Goal: Information Seeking & Learning: Learn about a topic

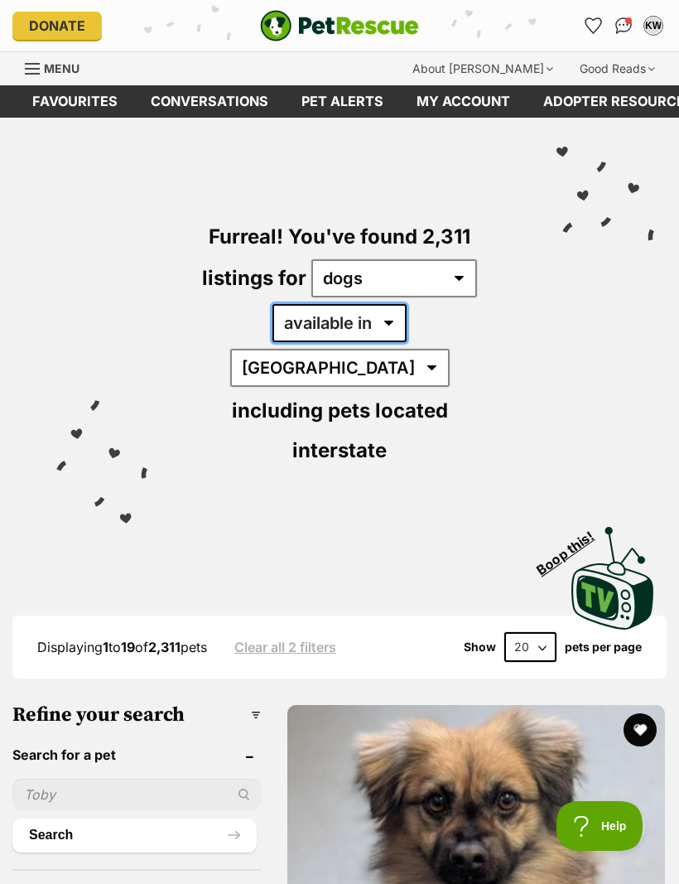
click at [292, 335] on select "available in located in" at bounding box center [340, 323] width 134 height 38
select select "disabled"
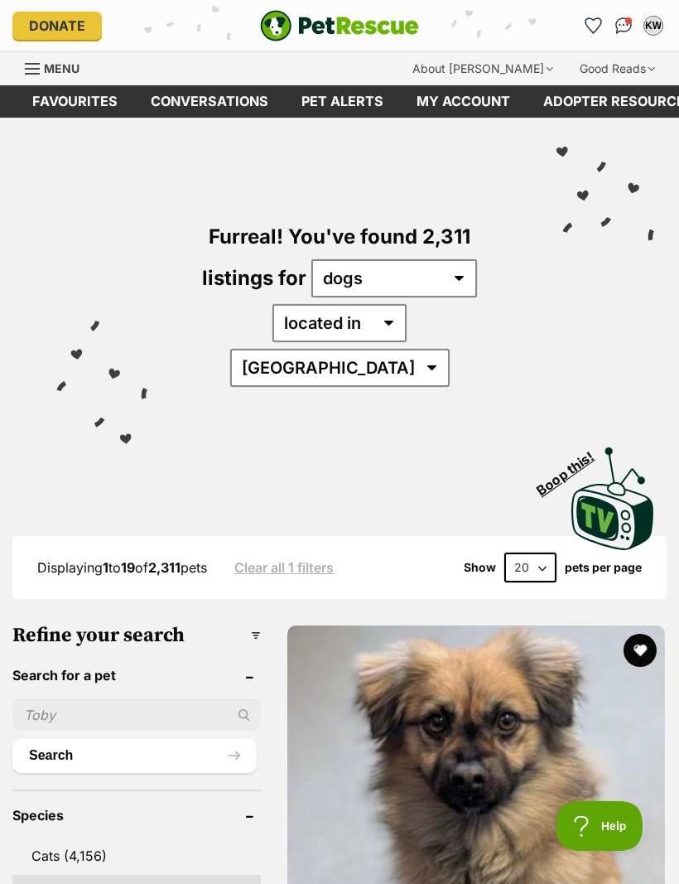
select select "VIC"
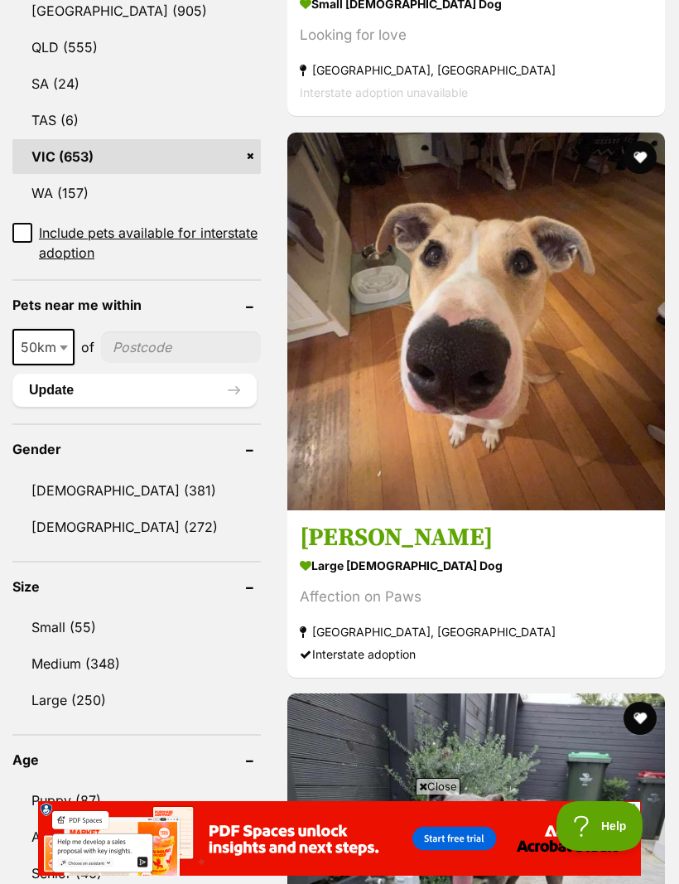
scroll to position [1056, 0]
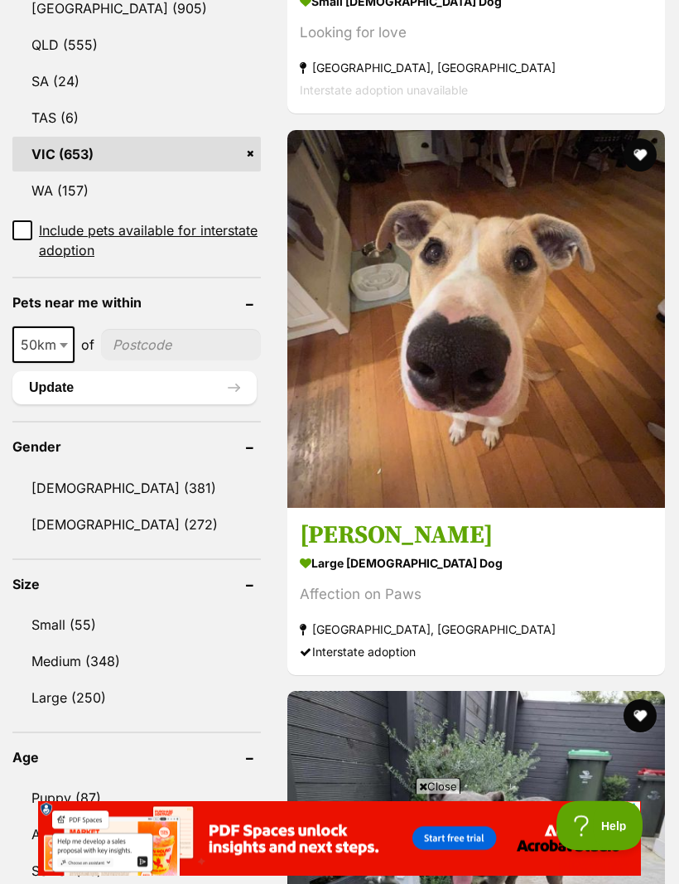
click at [75, 608] on link "Small (55)" at bounding box center [136, 625] width 249 height 35
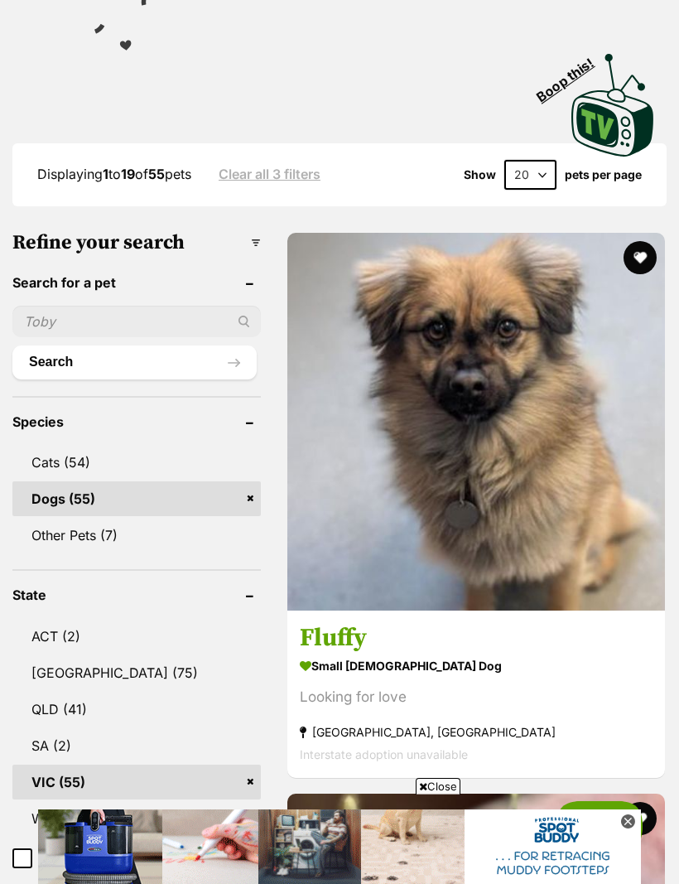
click at [320, 654] on strong "small [DEMOGRAPHIC_DATA] Dog" at bounding box center [476, 666] width 353 height 24
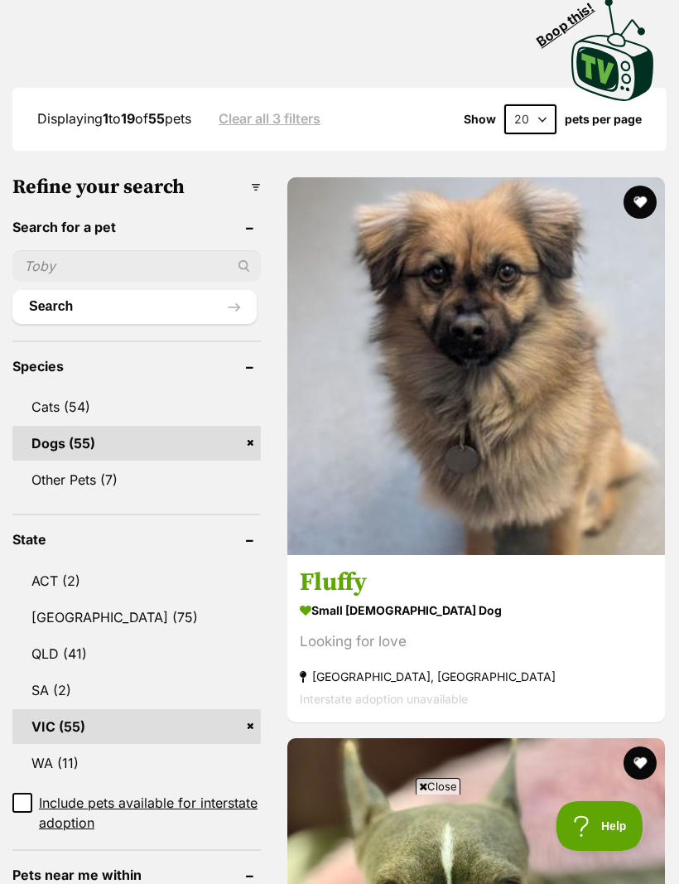
click at [624, 198] on button "favourite" at bounding box center [640, 202] width 33 height 33
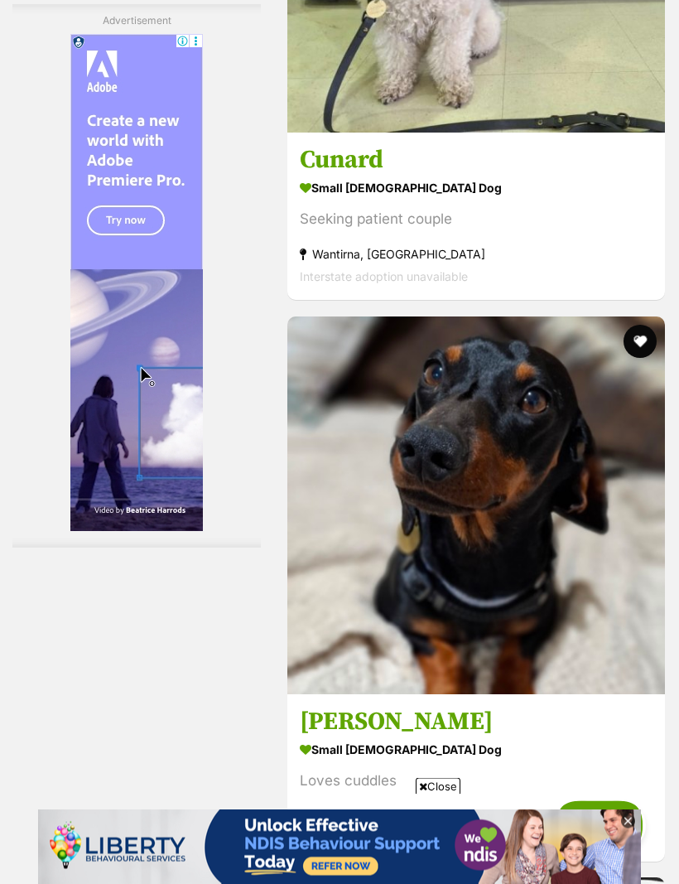
scroll to position [5090, 0]
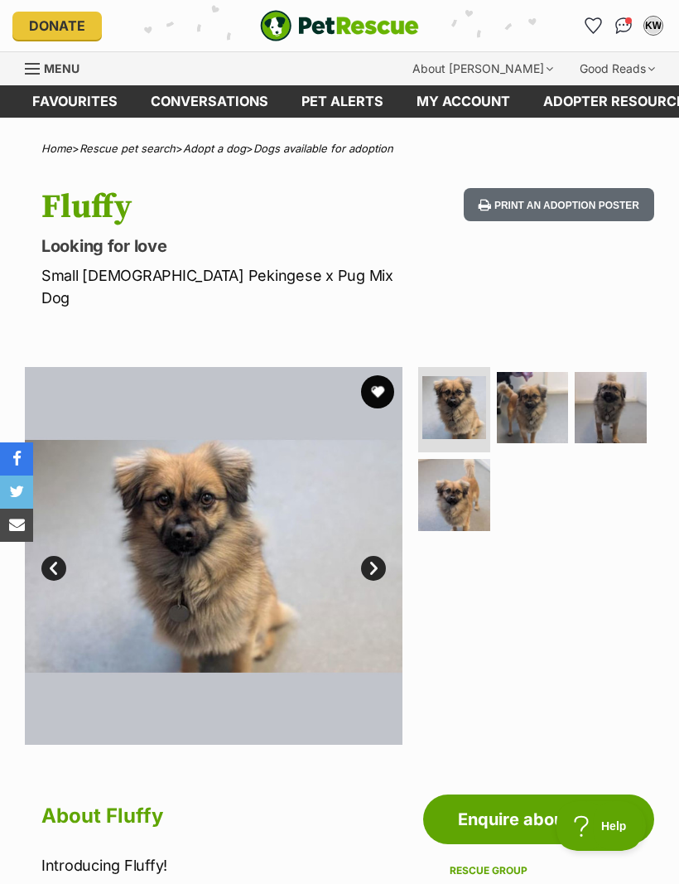
click at [450, 490] on img at bounding box center [454, 495] width 72 height 72
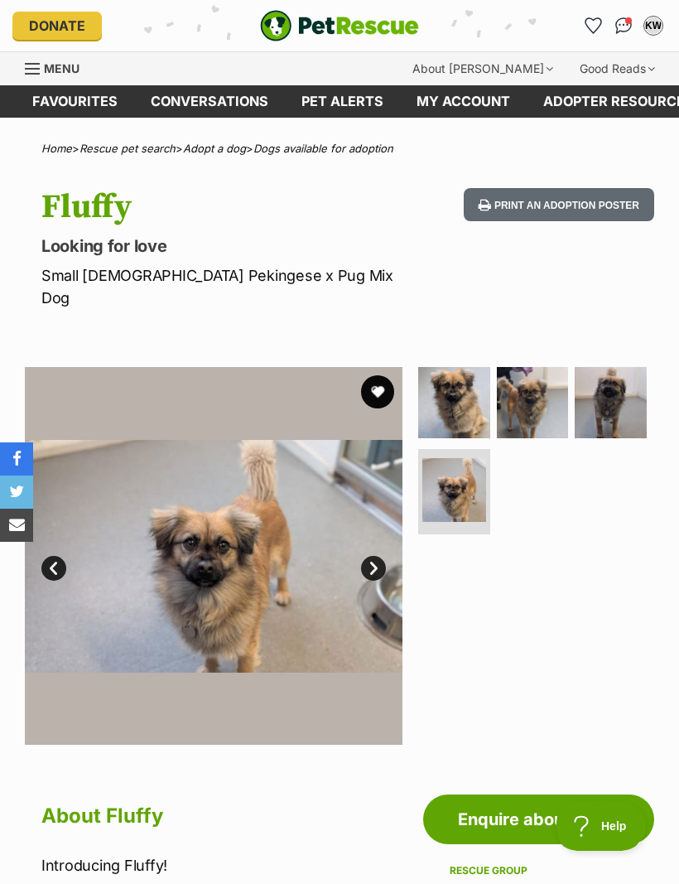
click at [539, 402] on img at bounding box center [533, 403] width 72 height 72
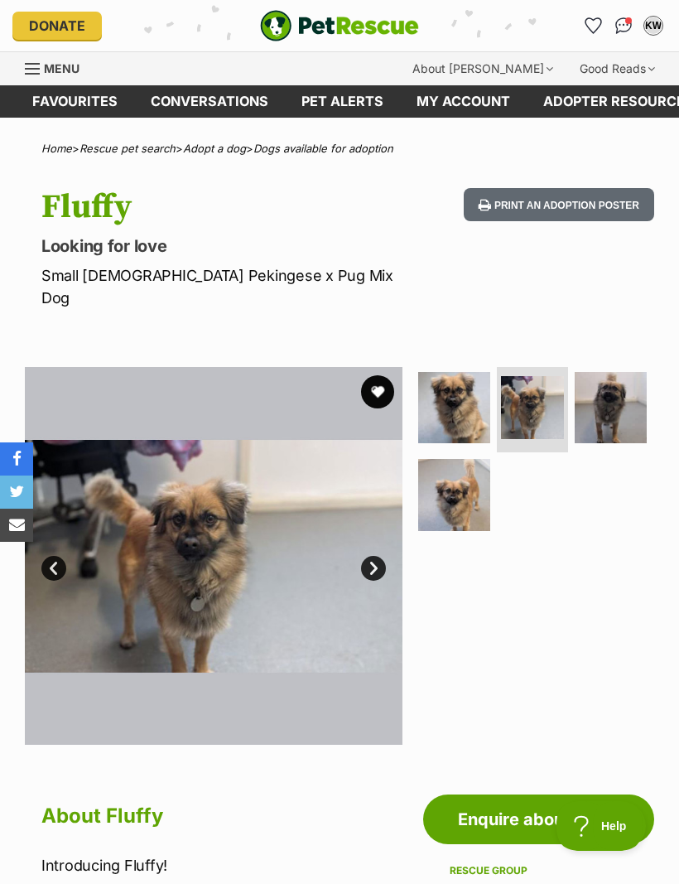
click at [621, 392] on img at bounding box center [611, 408] width 72 height 72
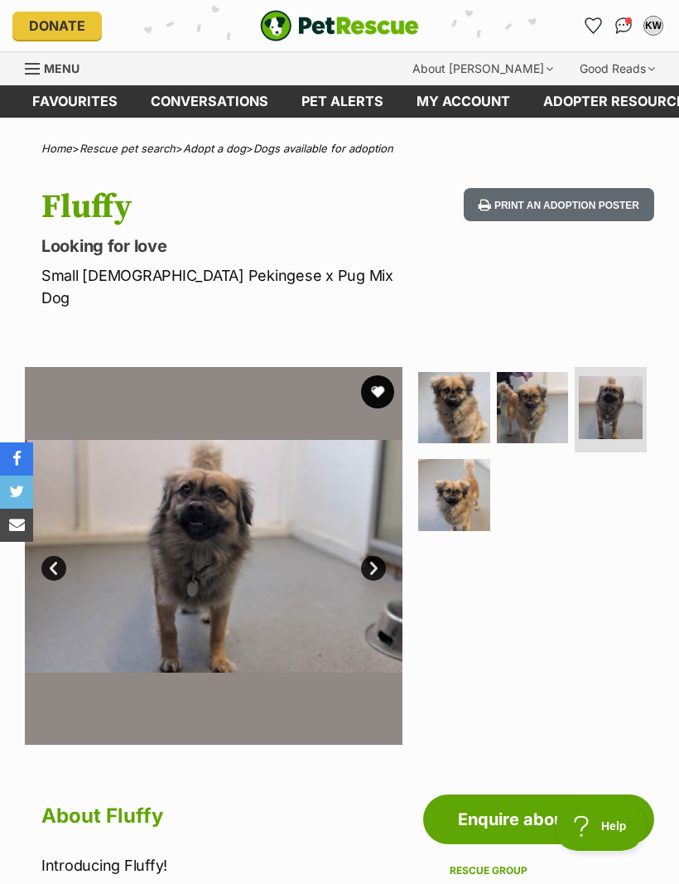
click at [531, 394] on img at bounding box center [533, 408] width 72 height 72
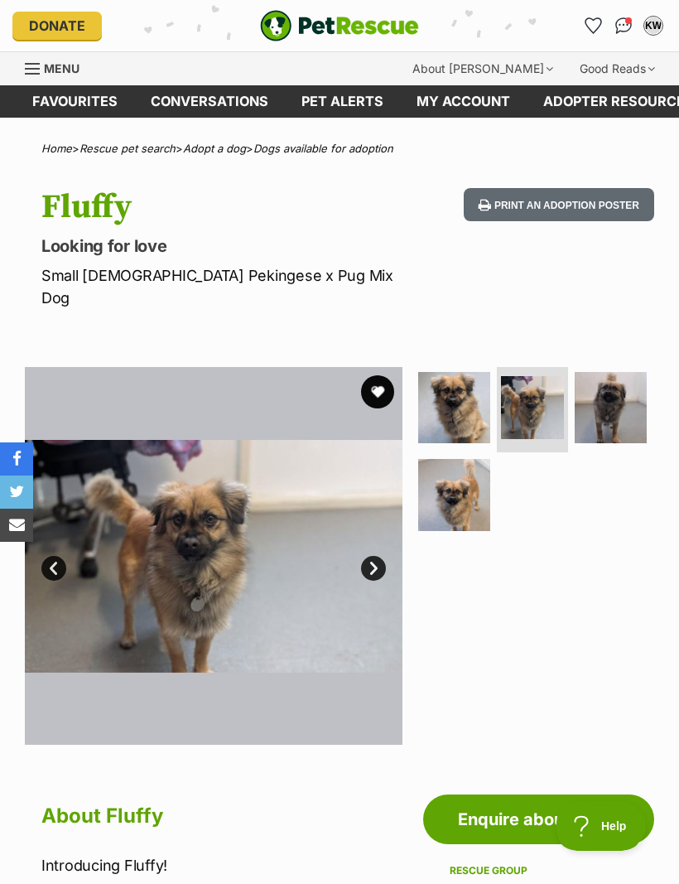
click at [459, 402] on img at bounding box center [454, 408] width 72 height 72
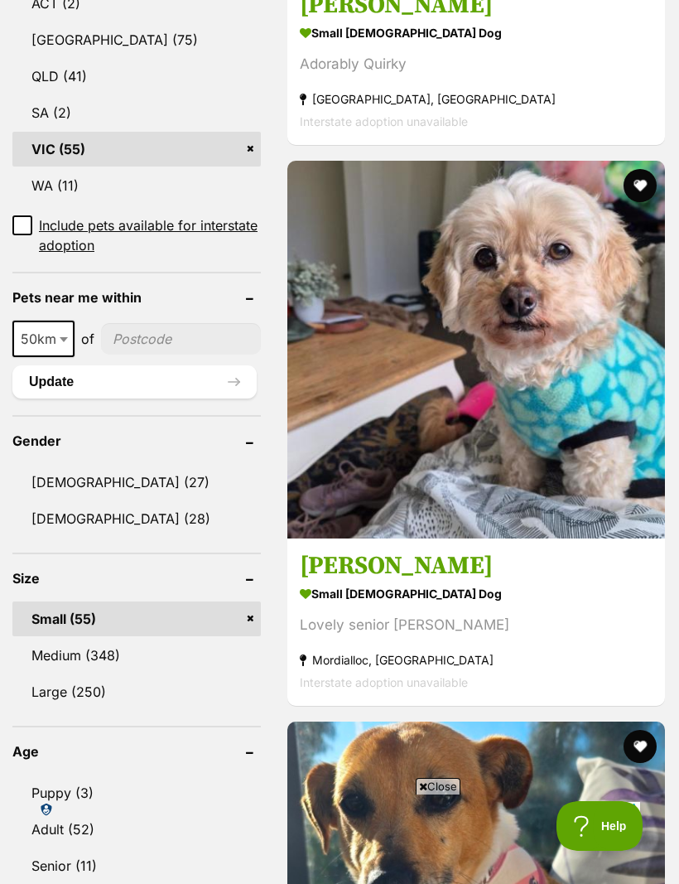
scroll to position [1025, 0]
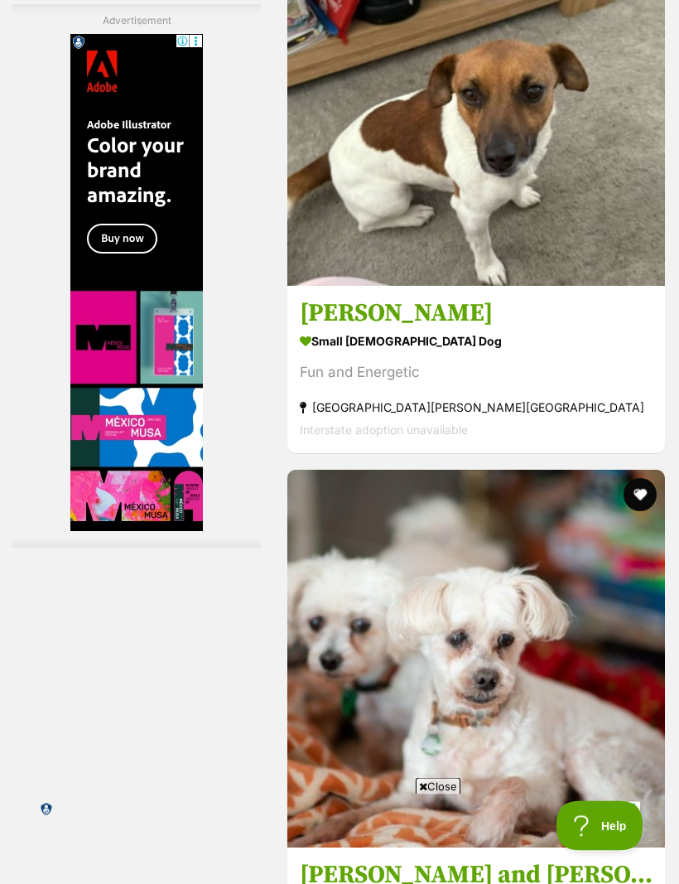
scroll to position [4936, 0]
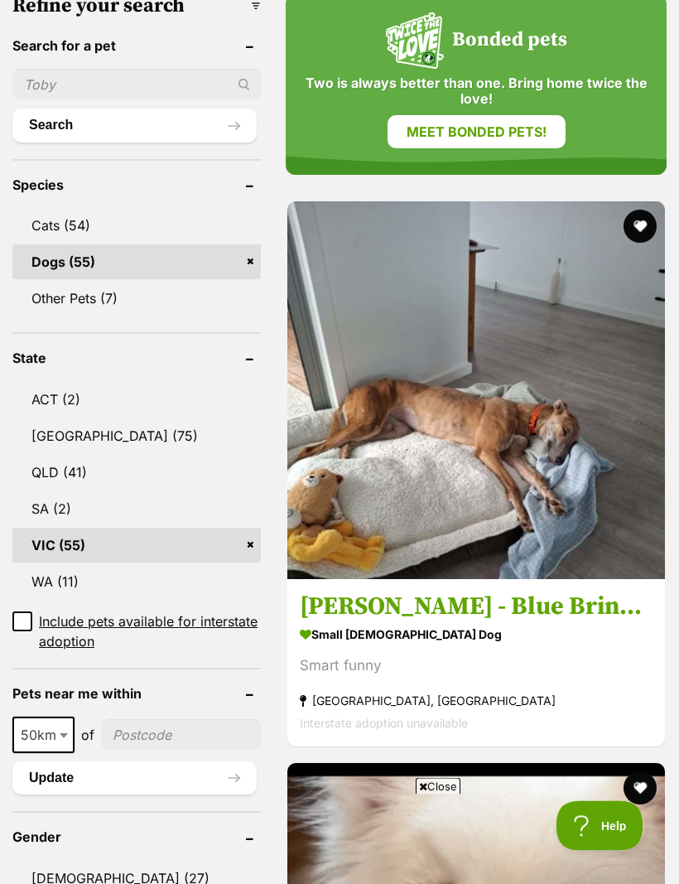
scroll to position [635, 0]
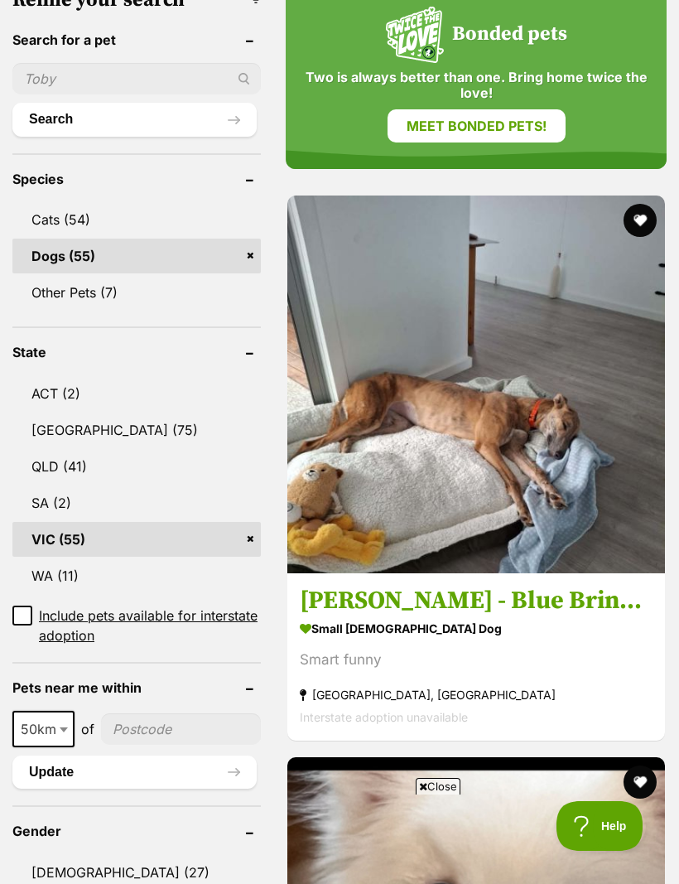
click at [344, 586] on h3 "[PERSON_NAME] - Blue Brindle" at bounding box center [476, 601] width 353 height 31
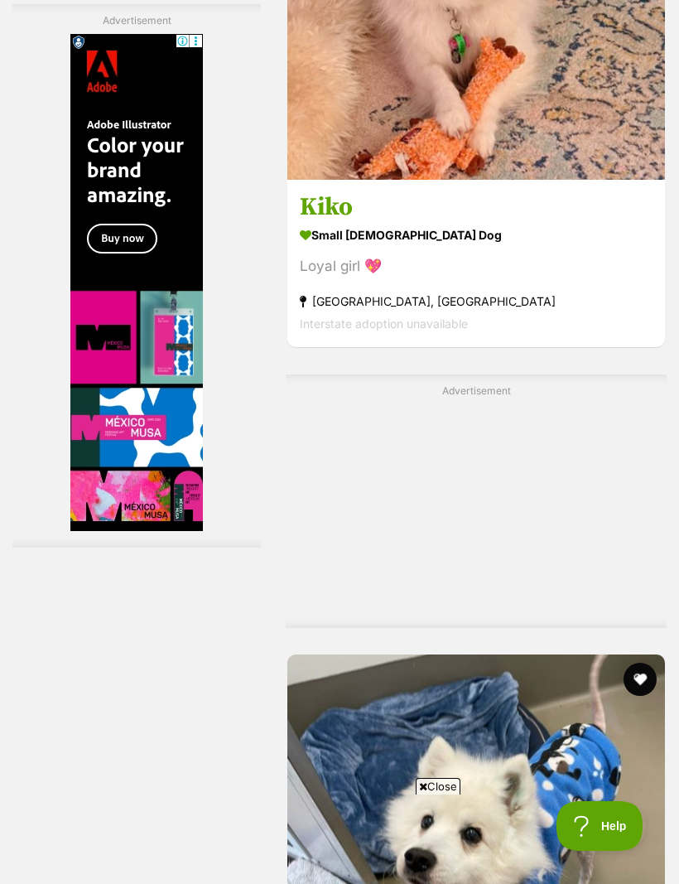
scroll to position [0, 0]
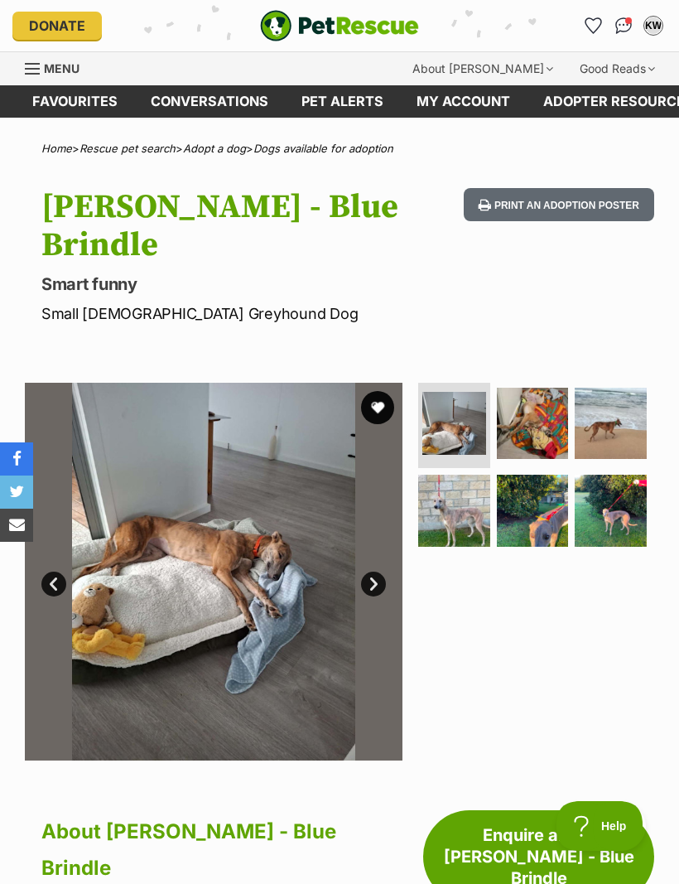
click at [619, 403] on img at bounding box center [611, 424] width 72 height 72
